Goal: Obtain resource: Obtain resource

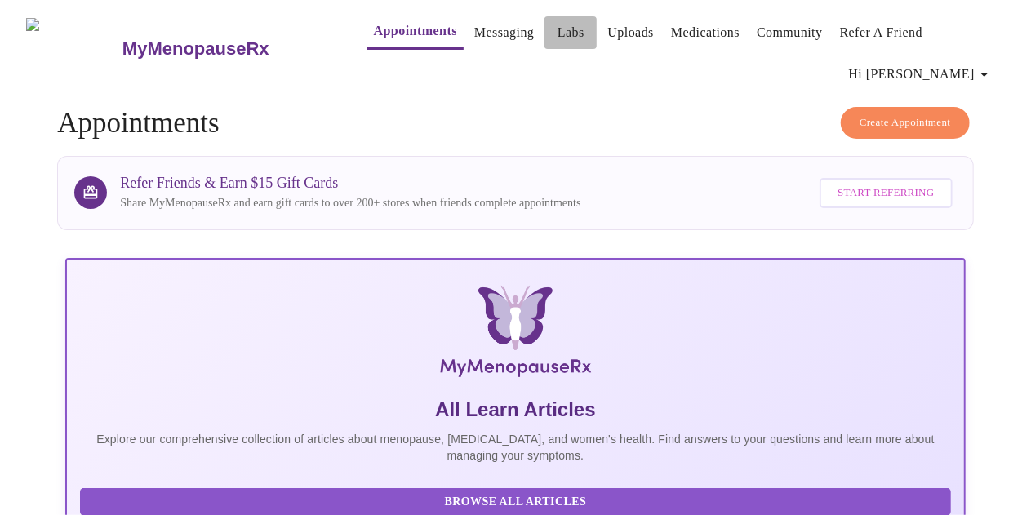
click at [557, 32] on link "Labs" at bounding box center [570, 32] width 27 height 23
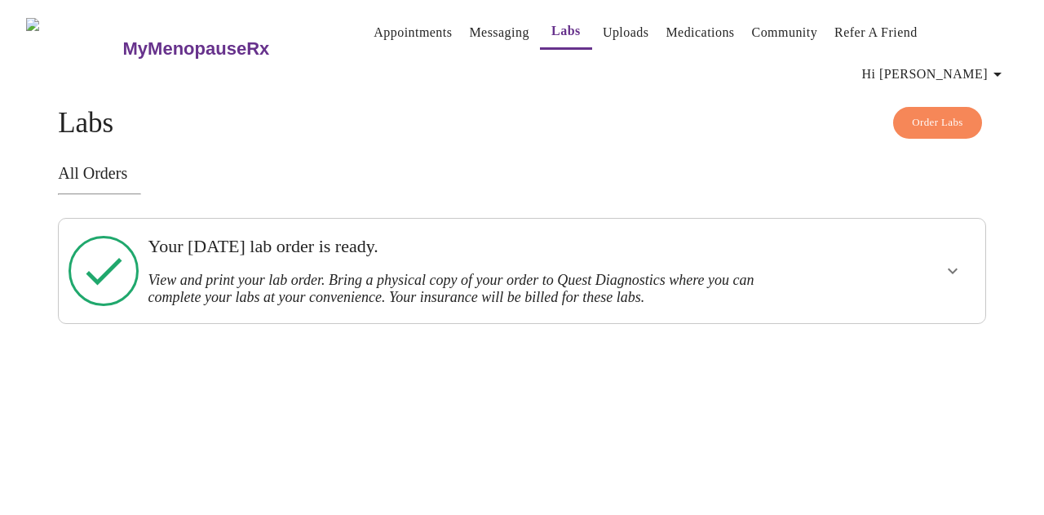
click at [674, 272] on h3 "View and print your lab order. Bring a physical copy of your order to Quest Dia…" at bounding box center [477, 289] width 659 height 34
click at [969, 251] on button "show more" at bounding box center [952, 270] width 39 height 39
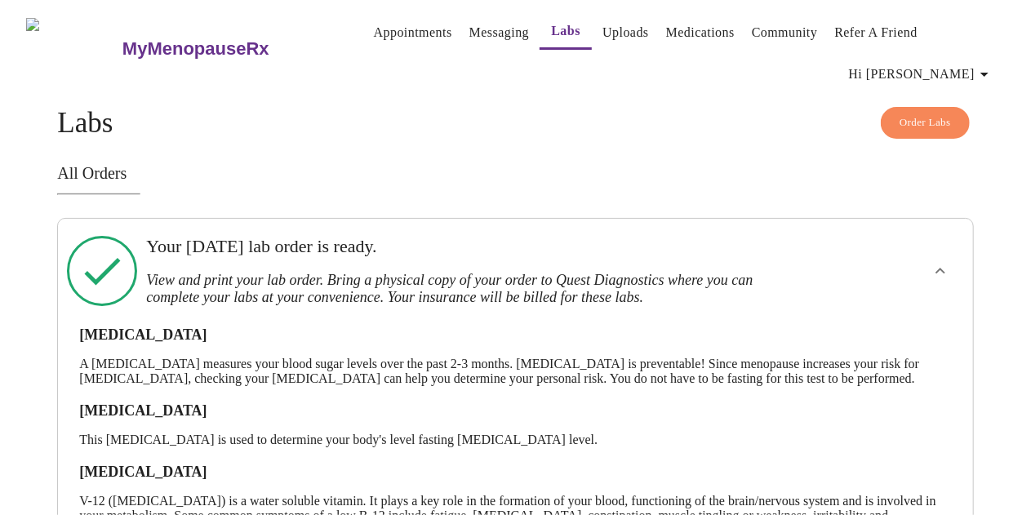
scroll to position [256, 0]
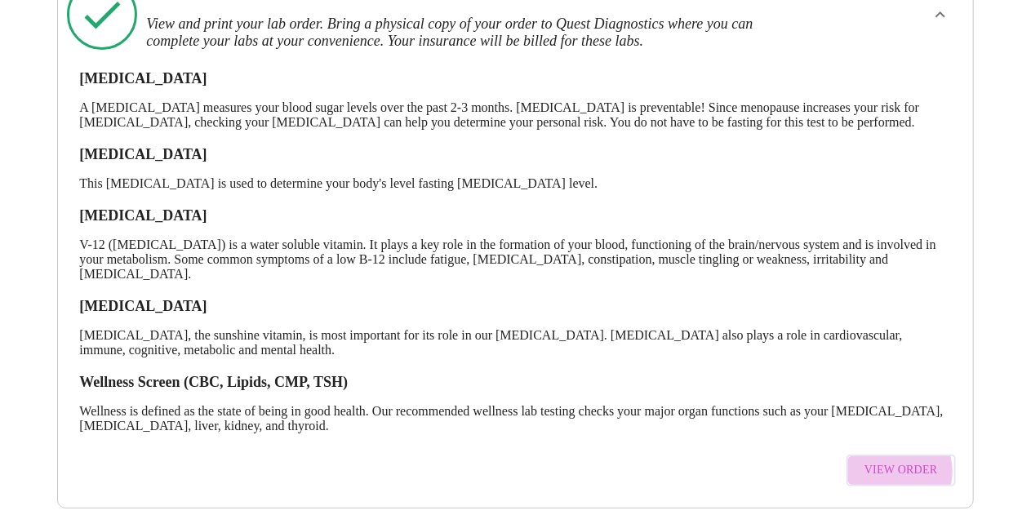
click at [902, 460] on span "View Order" at bounding box center [900, 470] width 73 height 20
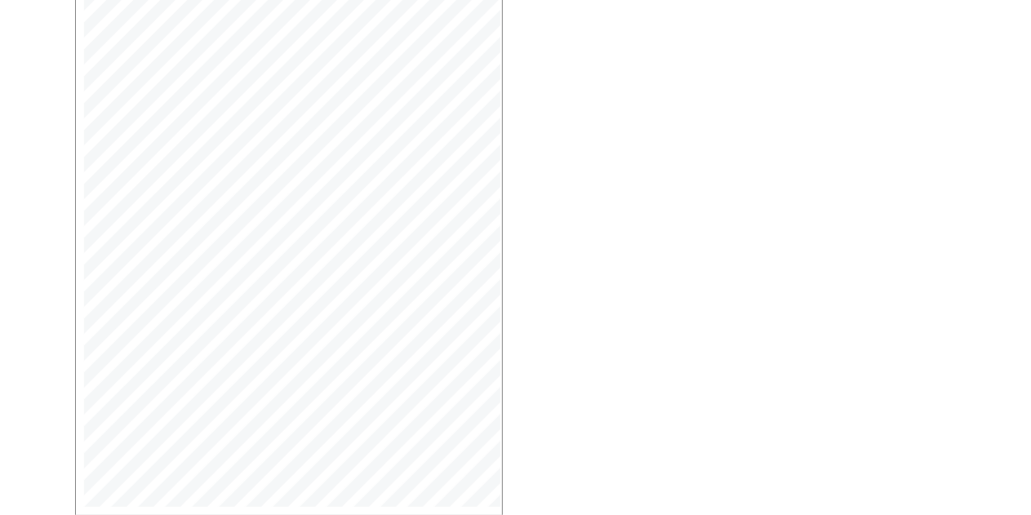
scroll to position [436, 0]
click at [176, 458] on button "Open Larger PDF" at bounding box center [149, 474] width 141 height 32
